Goal: Task Accomplishment & Management: Manage account settings

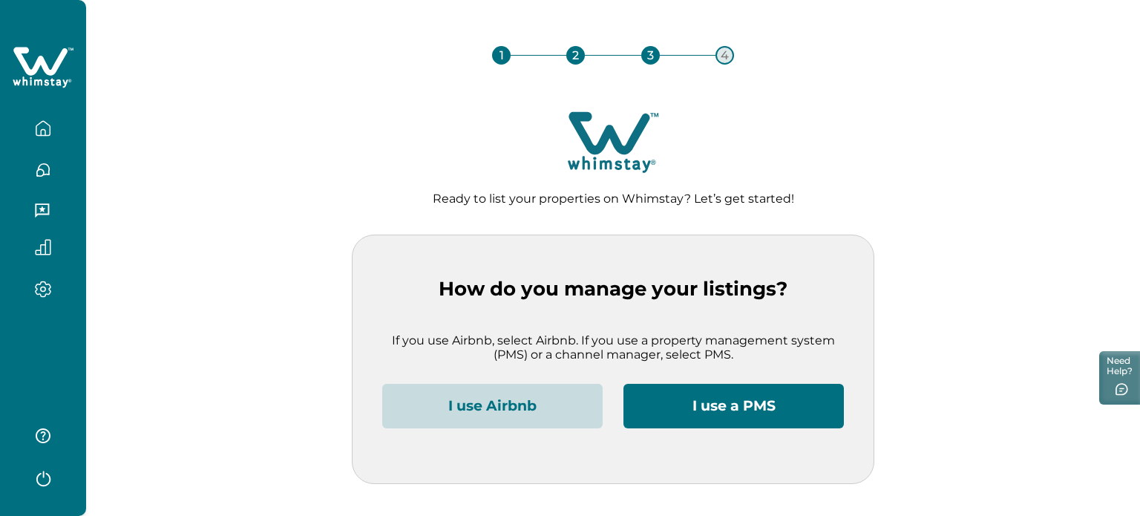
click at [533, 307] on button "I use Airbnb" at bounding box center [492, 406] width 220 height 45
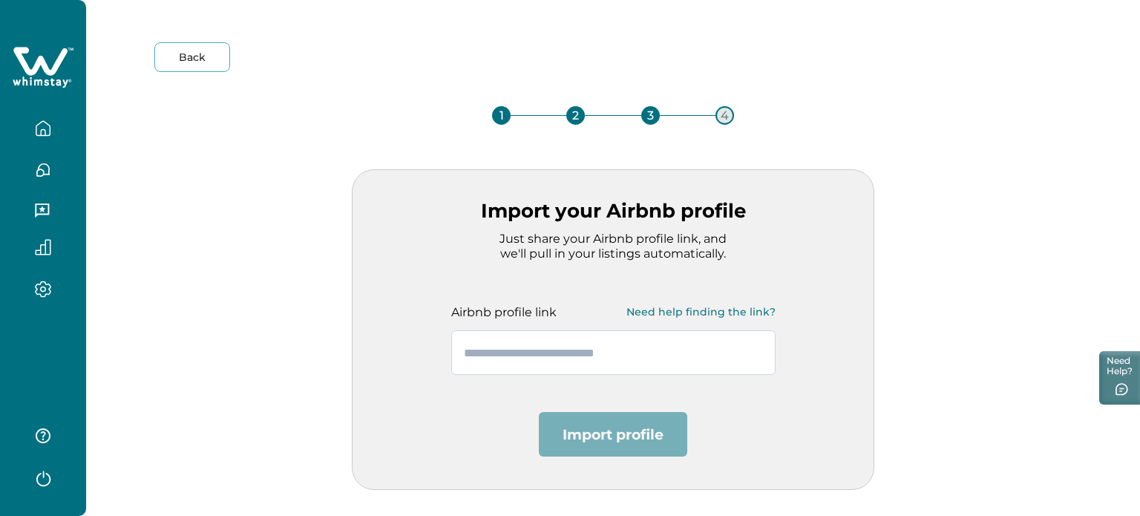
click at [551, 307] on input "text" at bounding box center [613, 352] width 324 height 45
paste input "**********"
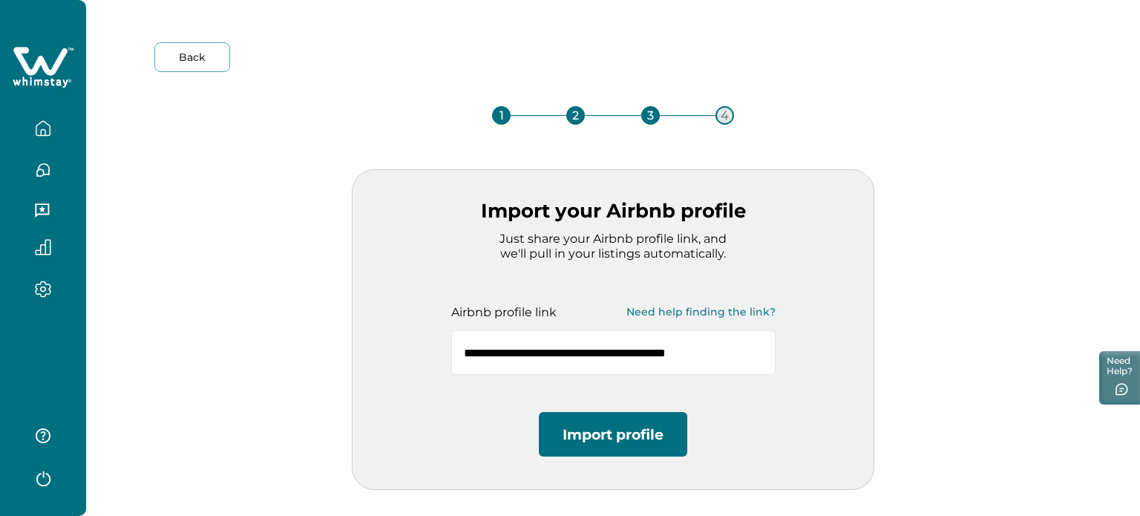
type input "**********"
click at [594, 307] on button "Import profile" at bounding box center [613, 434] width 148 height 45
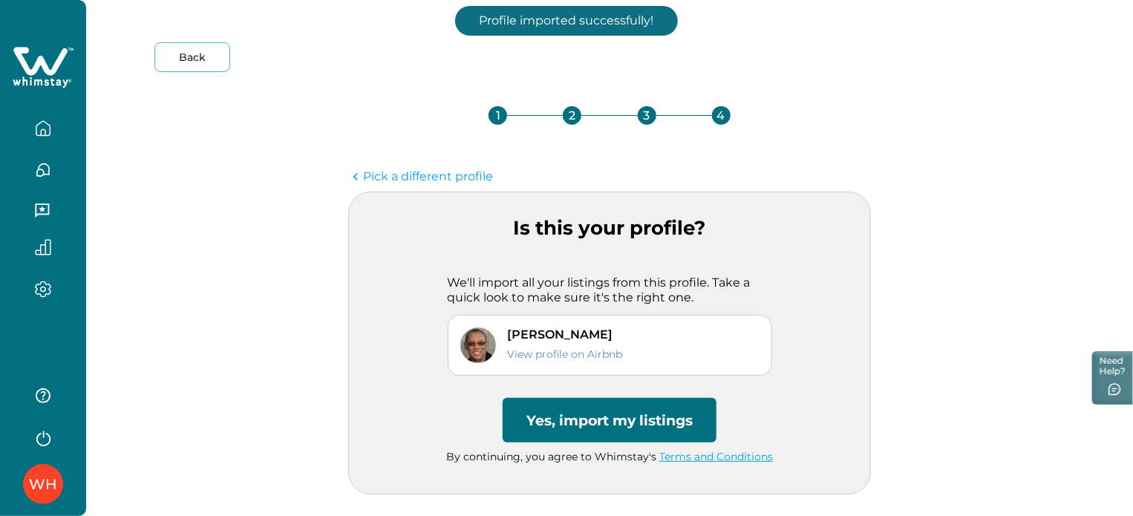
click at [595, 307] on button "Yes, import my listings" at bounding box center [610, 420] width 214 height 45
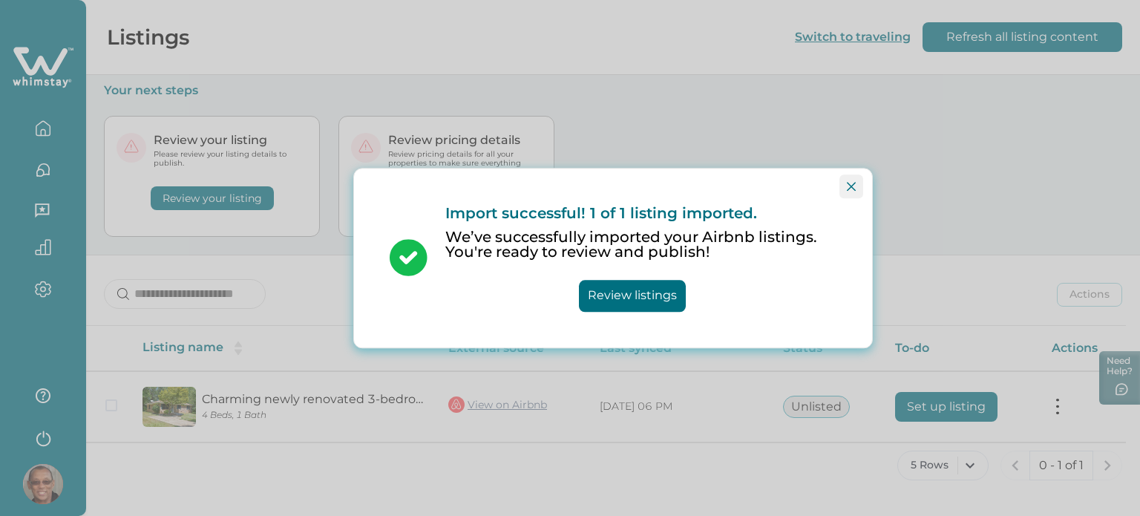
drag, startPoint x: 852, startPoint y: 182, endPoint x: 873, endPoint y: 224, distance: 47.5
click at [852, 182] on icon "Close" at bounding box center [851, 186] width 9 height 9
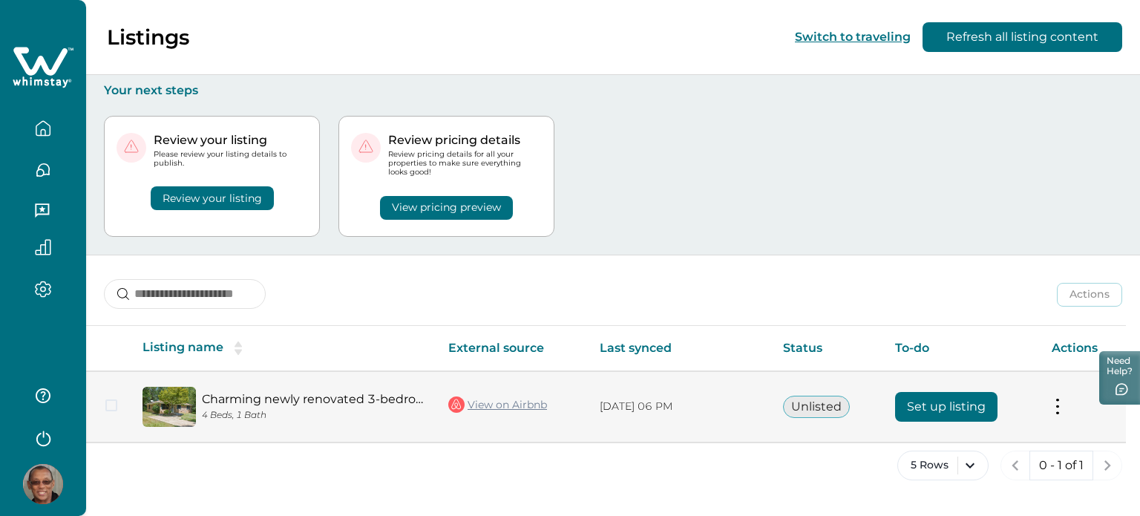
click at [944, 307] on button "Set up listing" at bounding box center [946, 407] width 102 height 30
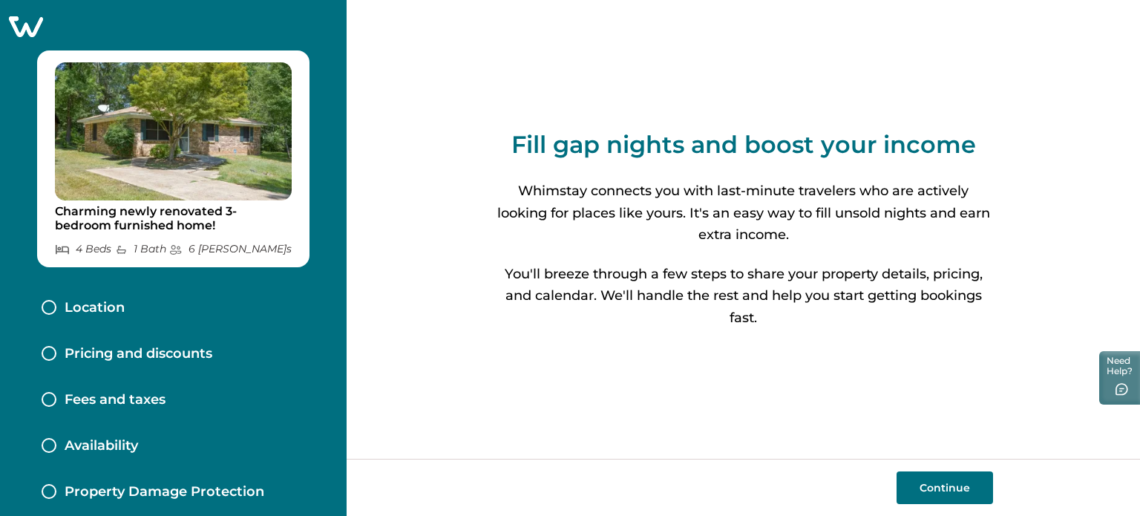
click at [27, 36] on icon at bounding box center [26, 26] width 34 height 21
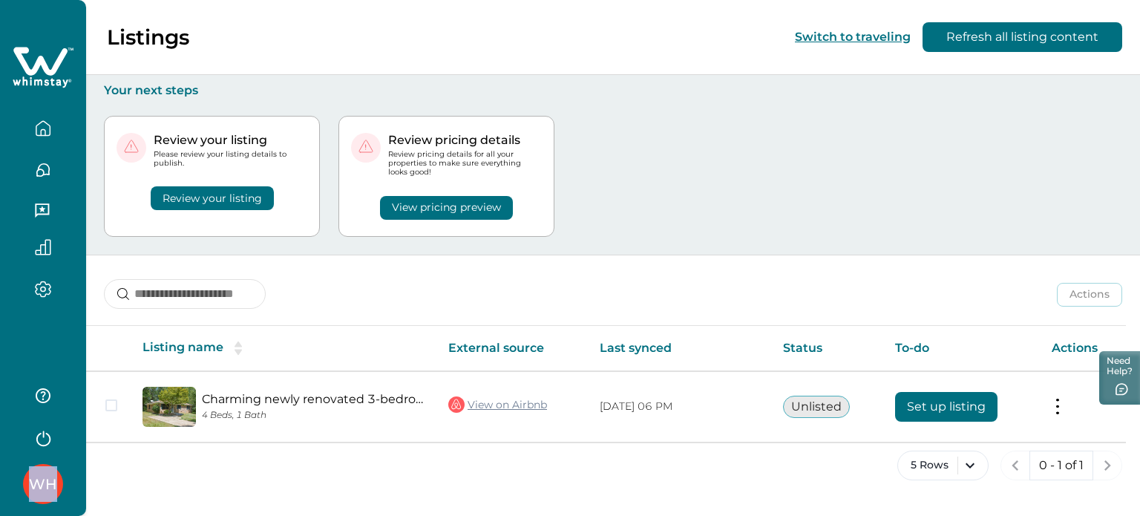
click at [27, 36] on div at bounding box center [43, 161] width 86 height 322
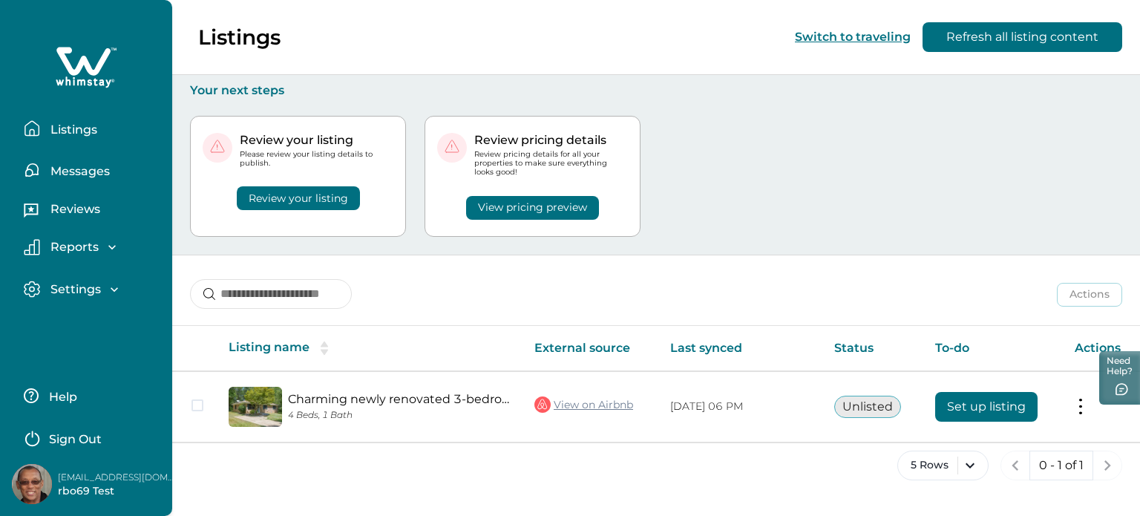
click at [818, 200] on div "Review your listing Please review your listing details to publish. Review your …" at bounding box center [656, 176] width 932 height 157
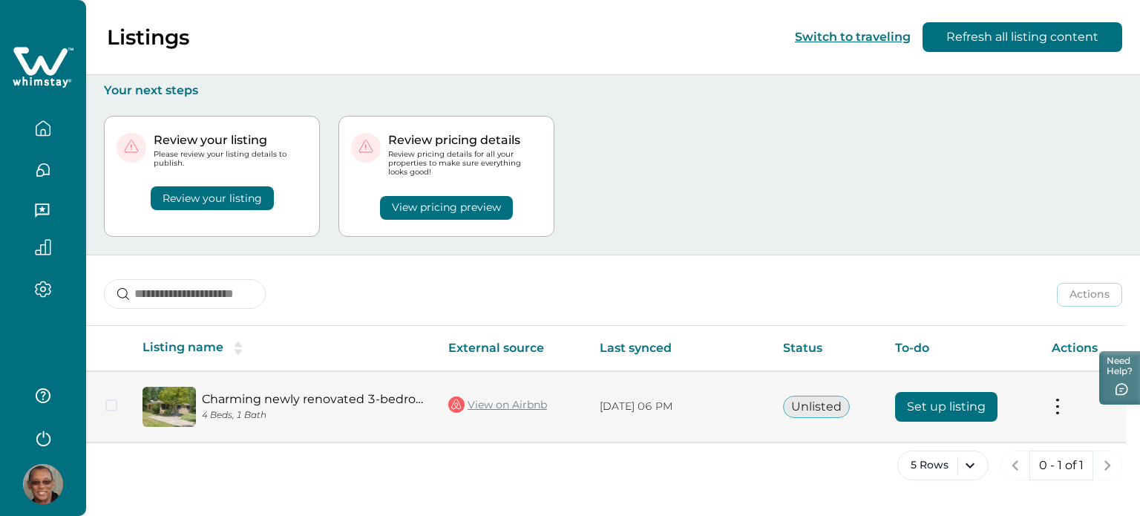
click at [1059, 307] on td "Actions View listing on Whimstay" at bounding box center [1083, 406] width 86 height 71
click at [1059, 307] on button at bounding box center [1058, 407] width 12 height 16
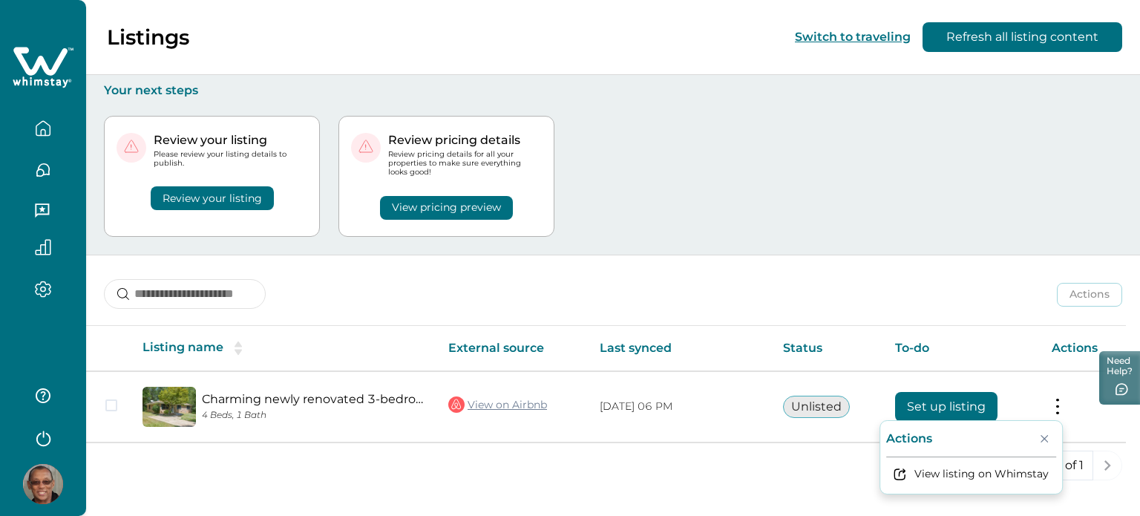
click at [780, 307] on div "5 Rows 0 - 1 of 1" at bounding box center [613, 477] width 1054 height 53
